Goal: Task Accomplishment & Management: Manage account settings

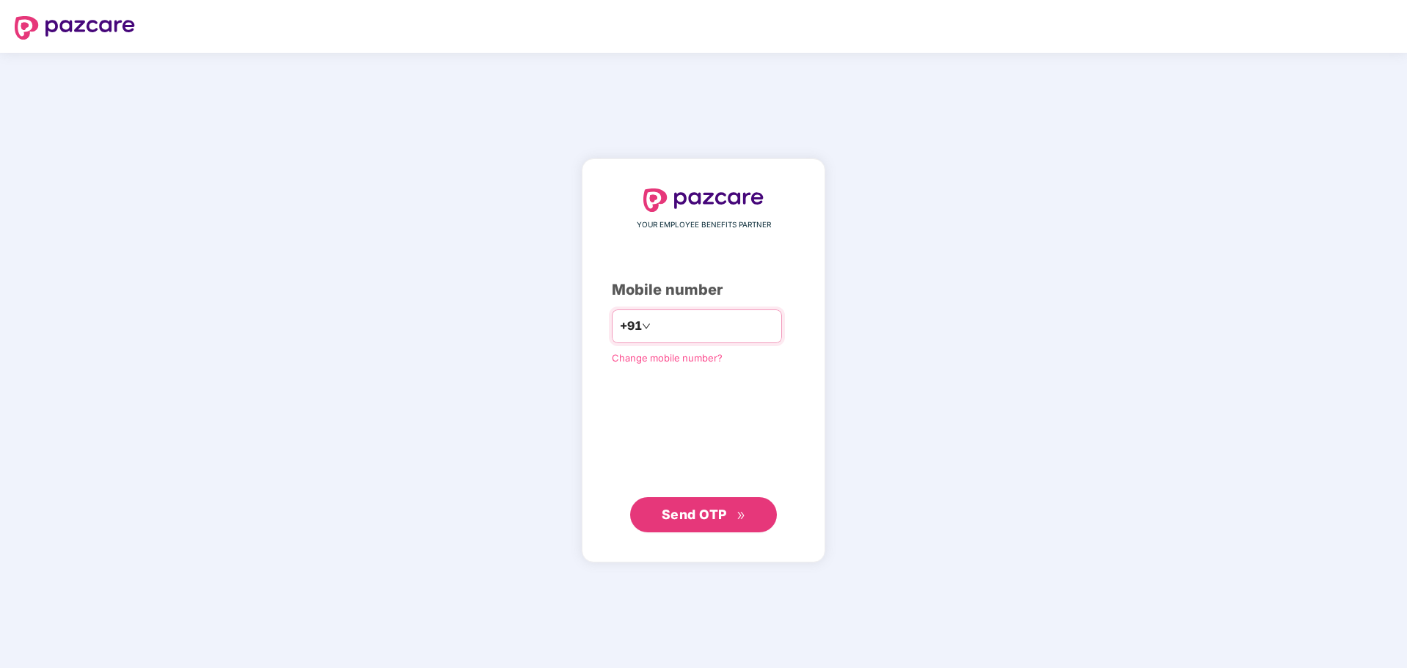
click at [754, 315] on input "number" at bounding box center [714, 326] width 120 height 23
type input "**********"
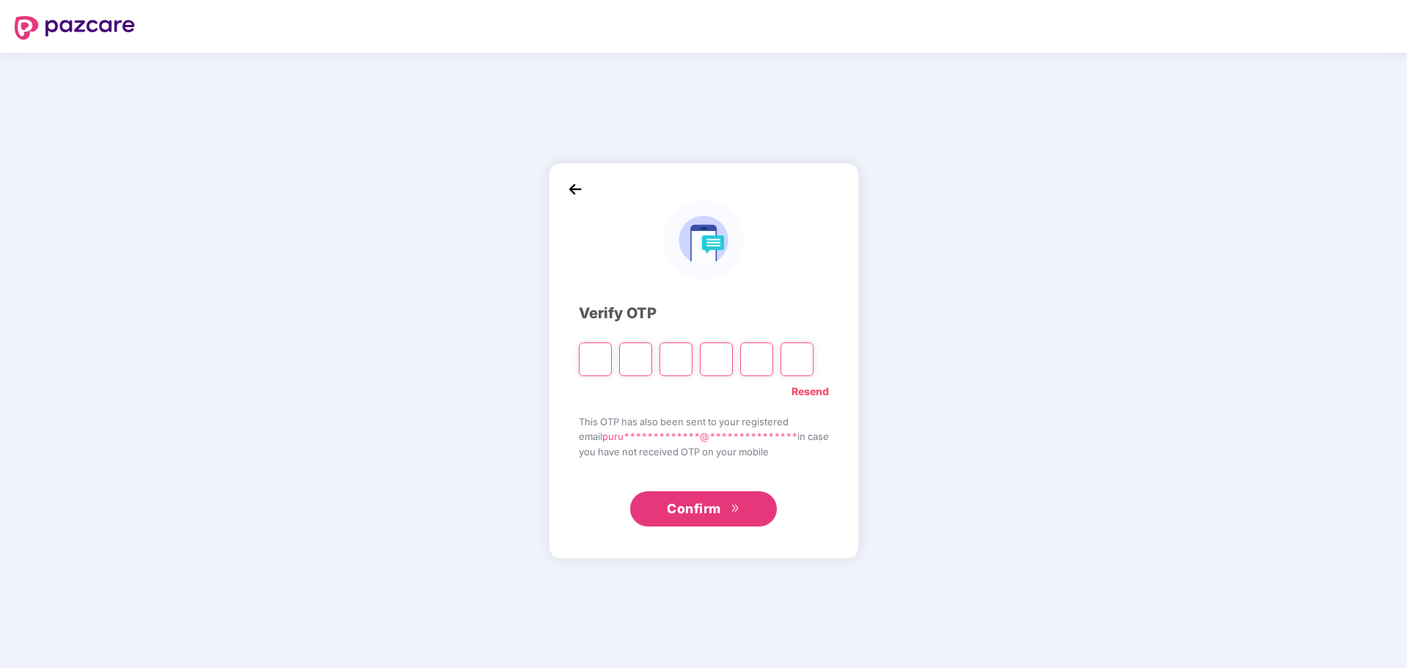
paste input "*"
type input "*"
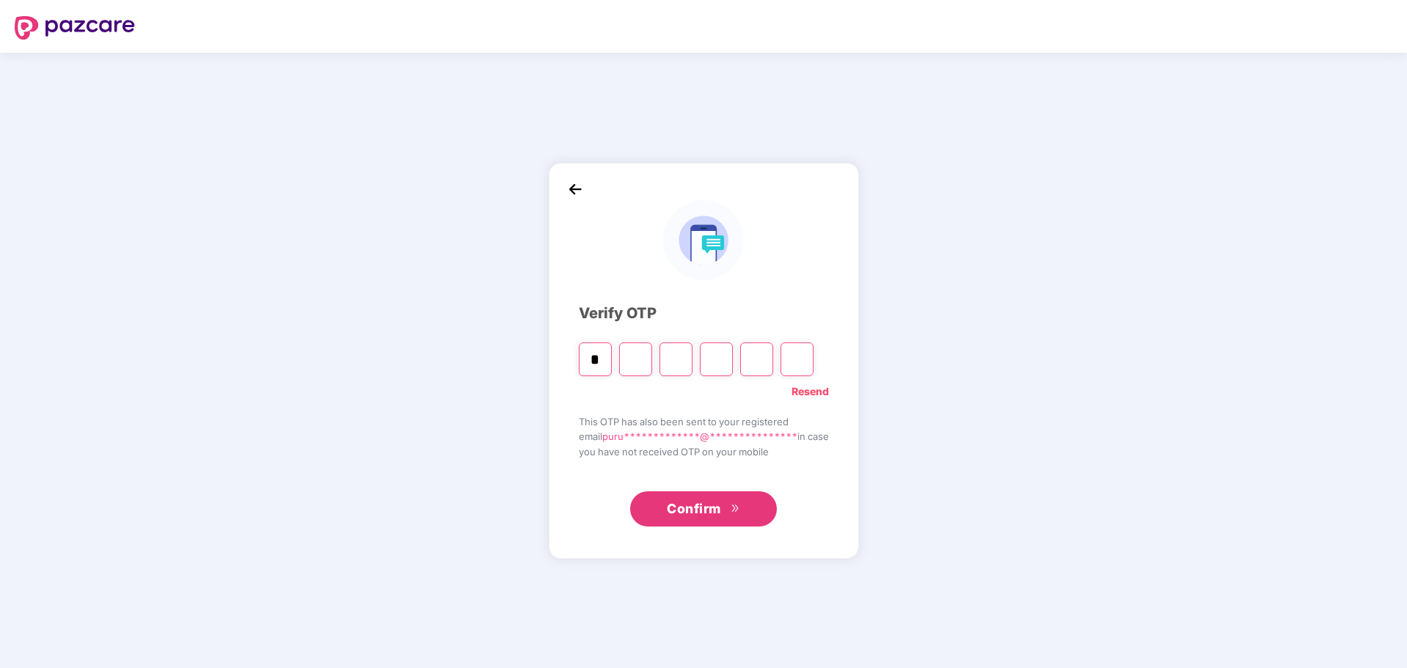
type input "*"
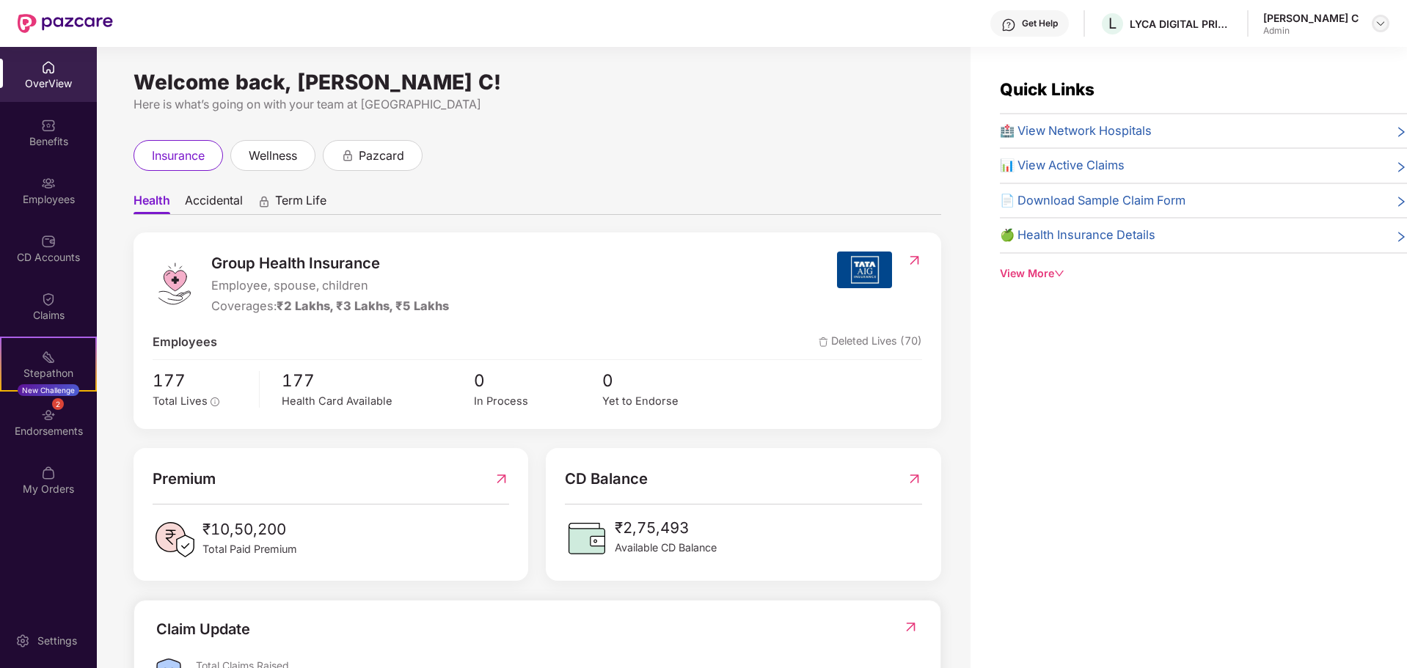
click at [1384, 23] on img at bounding box center [1381, 24] width 12 height 12
click at [713, 153] on div "insurance wellness pazcard" at bounding box center [537, 155] width 808 height 31
click at [1383, 18] on img at bounding box center [1381, 24] width 12 height 12
click at [809, 155] on div "insurance wellness pazcard" at bounding box center [537, 155] width 808 height 31
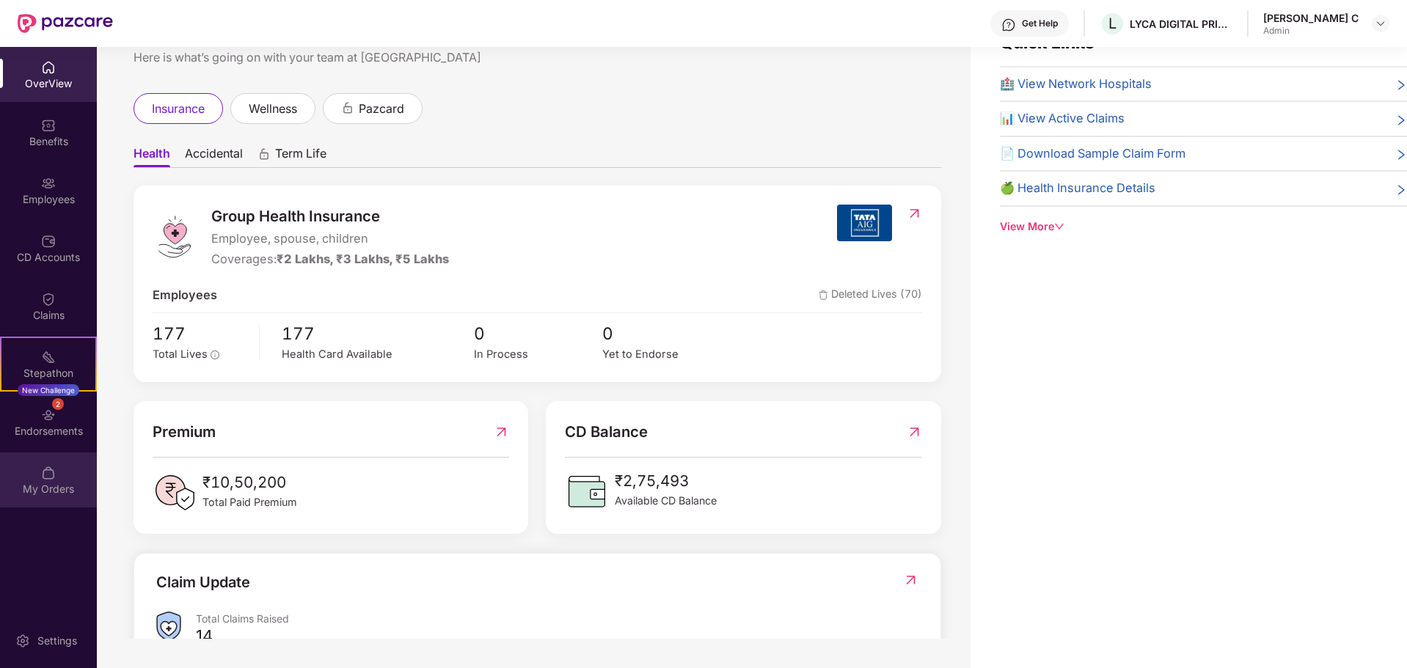
click at [40, 480] on div "My Orders" at bounding box center [48, 480] width 97 height 55
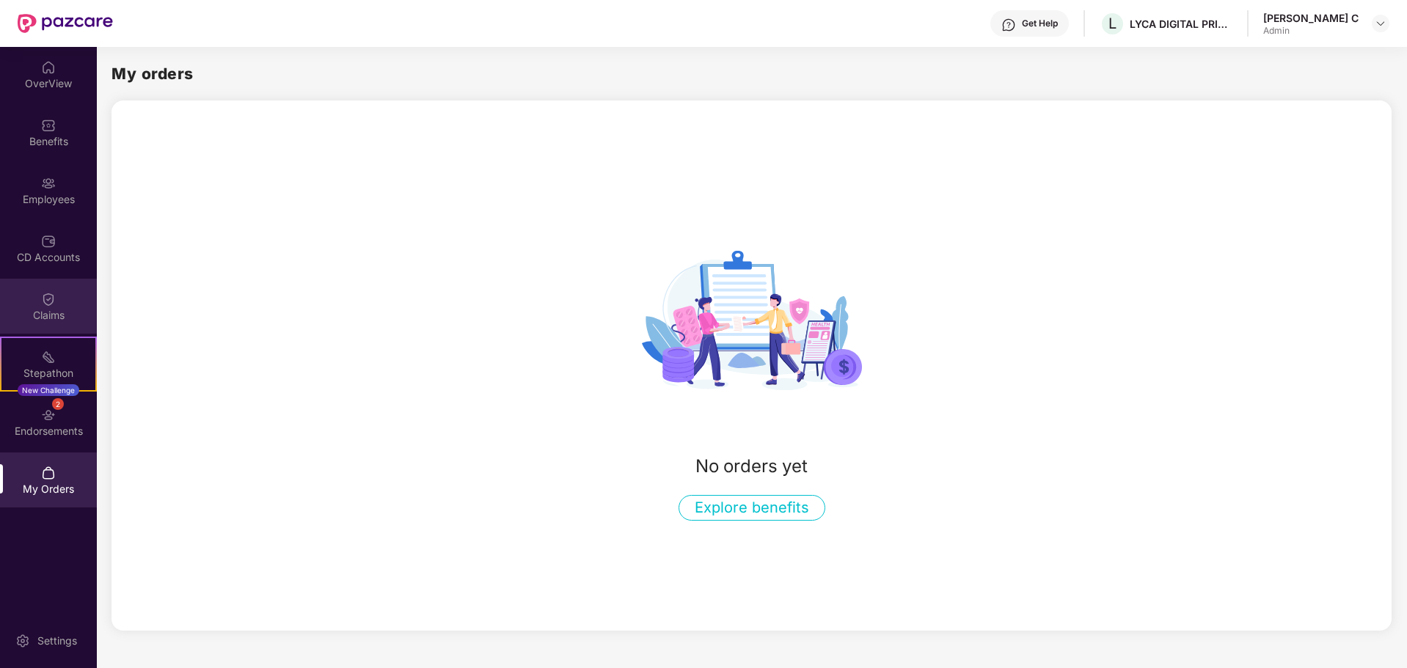
click at [41, 298] on img at bounding box center [48, 299] width 15 height 15
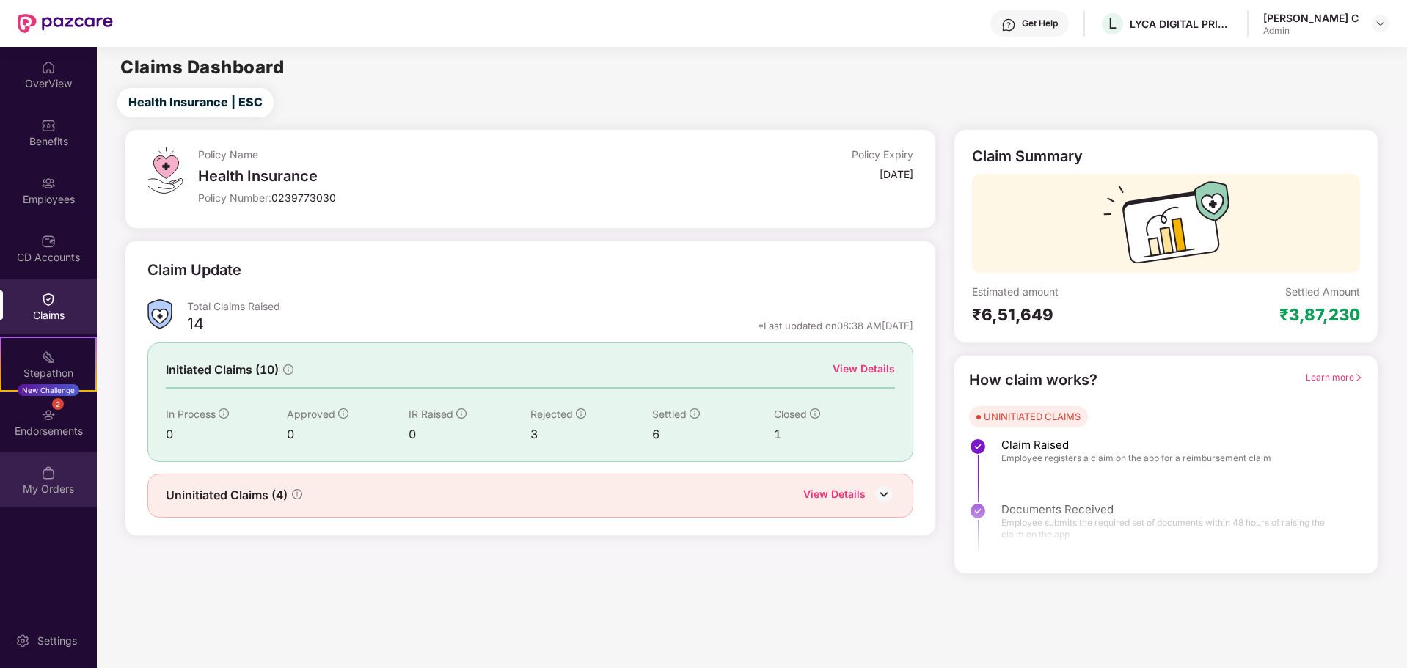
click at [51, 467] on img at bounding box center [48, 473] width 15 height 15
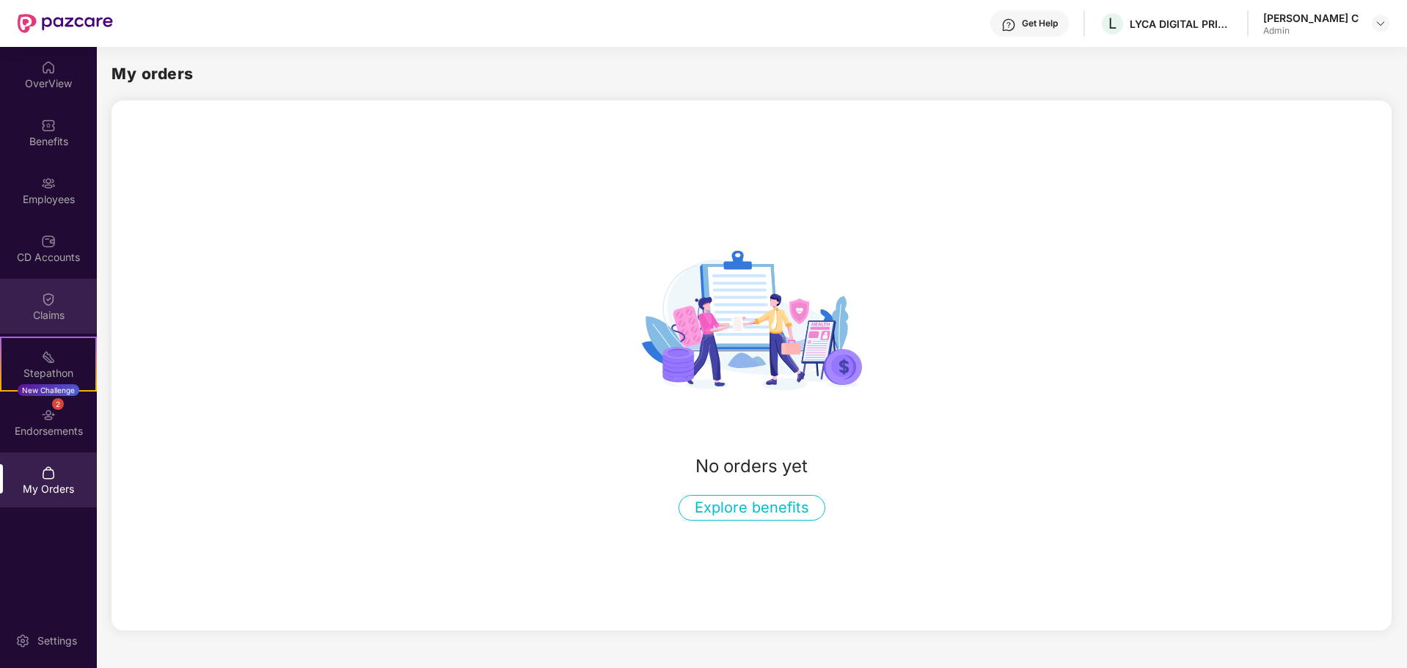
click at [34, 301] on div "Claims" at bounding box center [48, 306] width 97 height 55
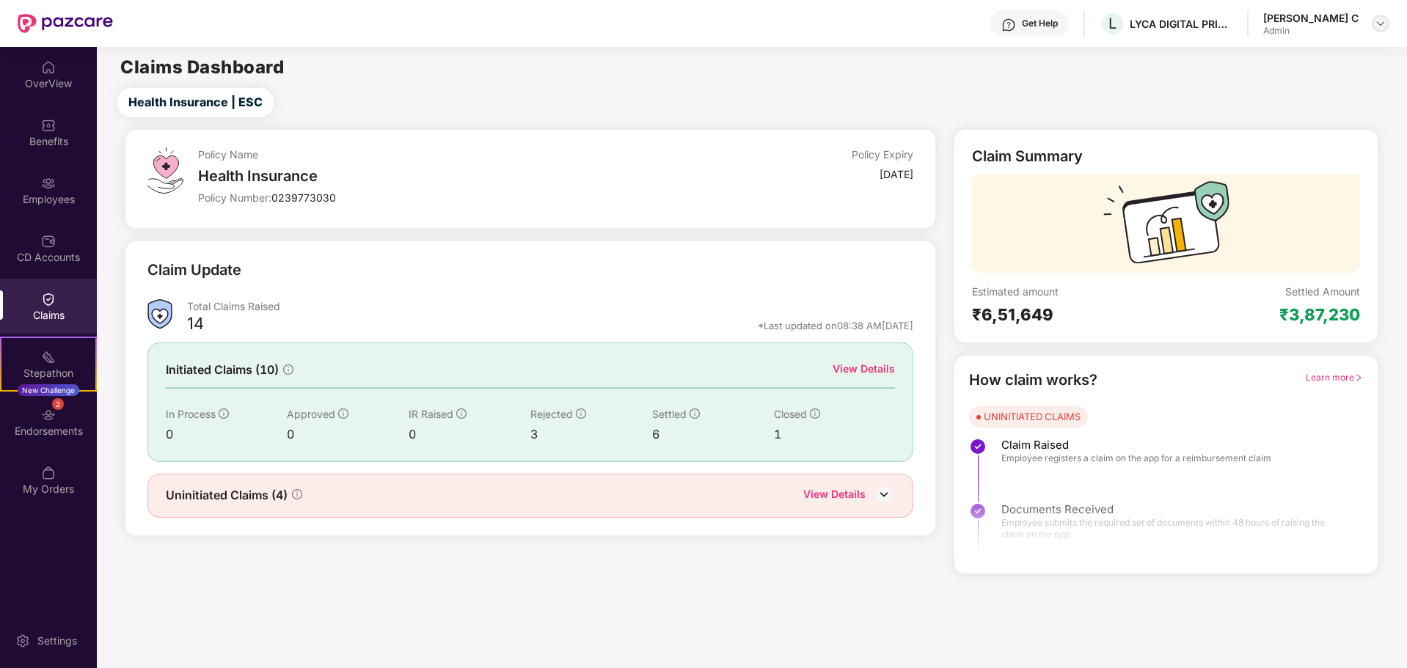
click at [1380, 26] on img at bounding box center [1381, 24] width 12 height 12
click at [1238, 87] on div "Logout" at bounding box center [1311, 87] width 191 height 29
